Goal: Navigation & Orientation: Find specific page/section

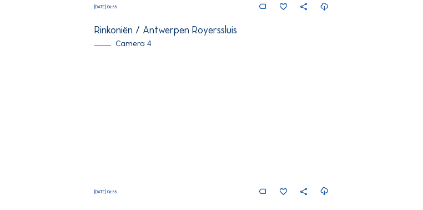
scroll to position [853, 0]
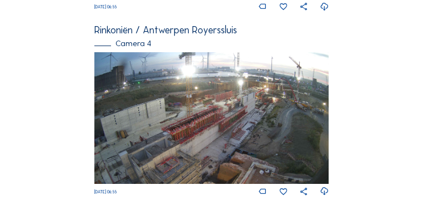
click at [266, 101] on img at bounding box center [211, 118] width 234 height 132
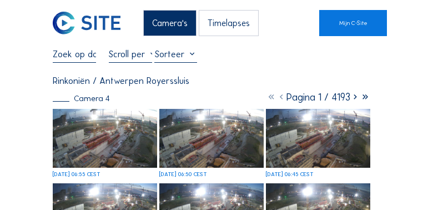
click at [112, 134] on img at bounding box center [105, 138] width 104 height 59
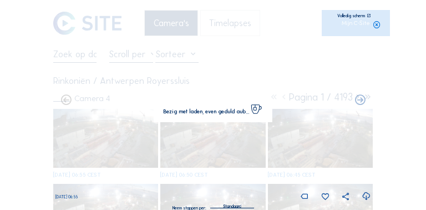
click at [112, 134] on img at bounding box center [213, 105] width 299 height 168
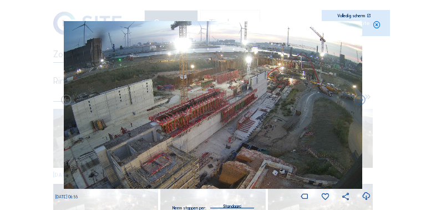
click at [367, 17] on icon at bounding box center [369, 16] width 4 height 4
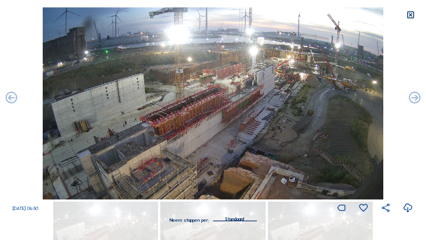
click at [412, 15] on icon at bounding box center [410, 15] width 9 height 9
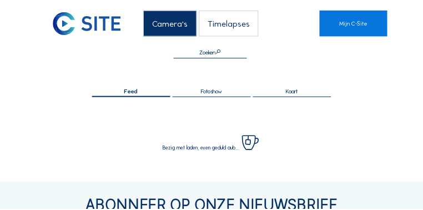
scroll to position [138, 0]
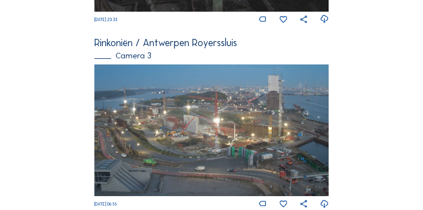
click at [213, 130] on img at bounding box center [211, 130] width 234 height 132
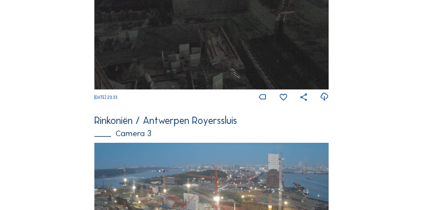
click at [213, 143] on img at bounding box center [211, 209] width 234 height 132
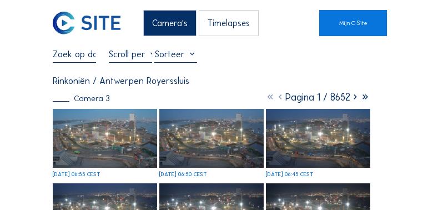
click at [115, 156] on img at bounding box center [105, 138] width 104 height 59
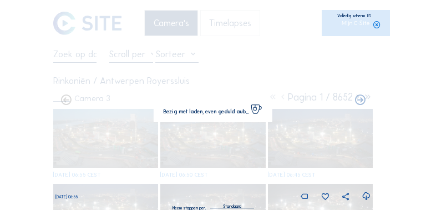
click at [115, 156] on img at bounding box center [213, 105] width 299 height 168
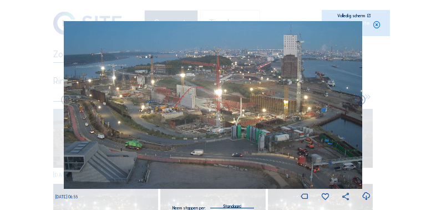
click at [369, 17] on icon at bounding box center [369, 16] width 4 height 4
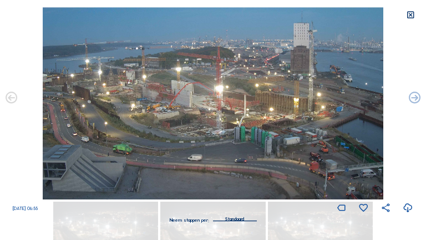
click at [412, 16] on icon at bounding box center [410, 15] width 9 height 9
